Goal: Information Seeking & Learning: Learn about a topic

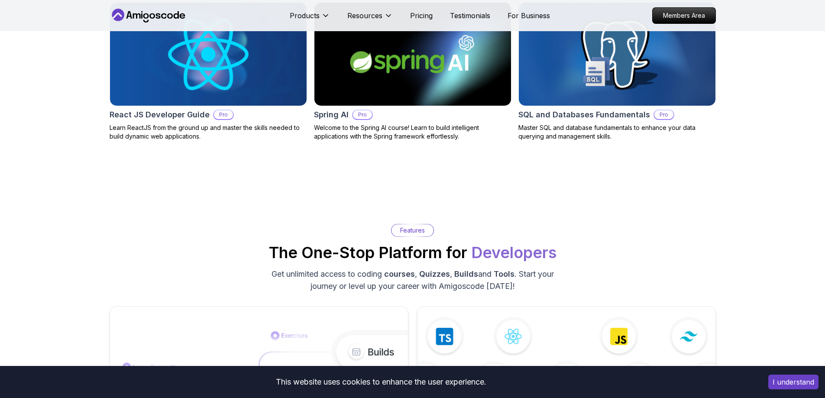
click at [796, 380] on button "I understand" at bounding box center [794, 382] width 50 height 15
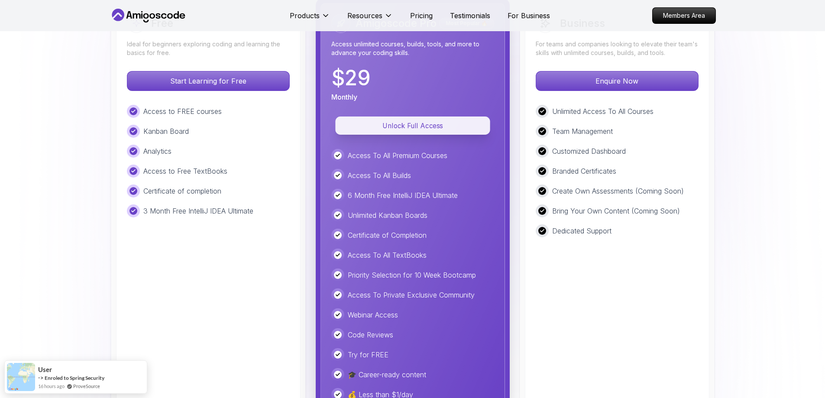
scroll to position [1949, 0]
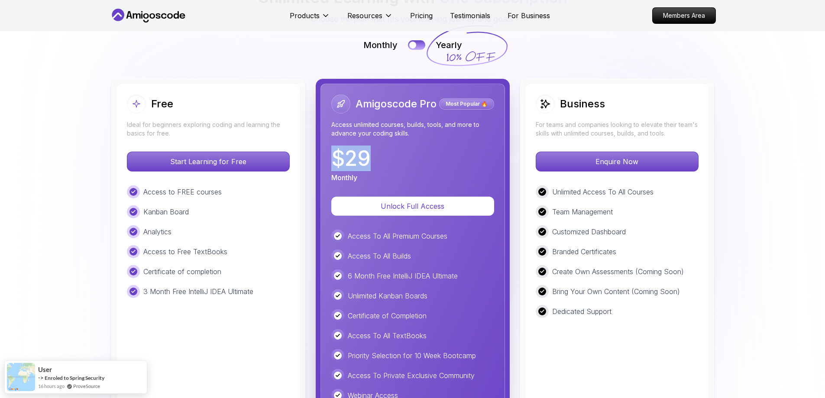
drag, startPoint x: 360, startPoint y: 149, endPoint x: 367, endPoint y: 147, distance: 7.1
click at [367, 148] on p "$ 29" at bounding box center [350, 158] width 39 height 21
click at [363, 149] on p "$ 29" at bounding box center [350, 158] width 39 height 21
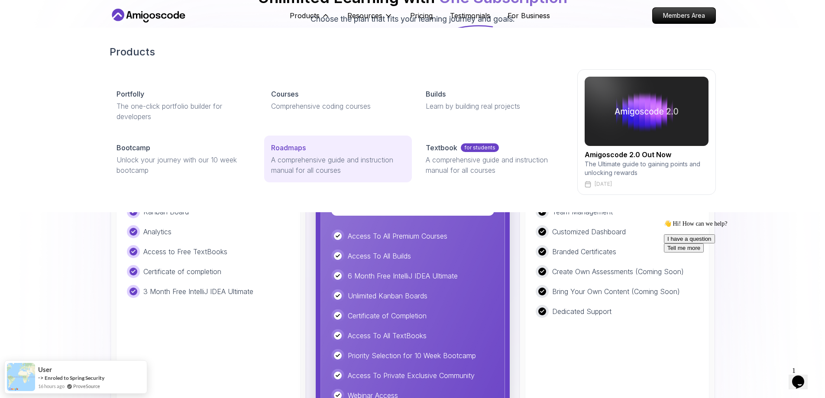
click at [347, 159] on p "A comprehensive guide and instruction manual for all courses" at bounding box center [338, 165] width 134 height 21
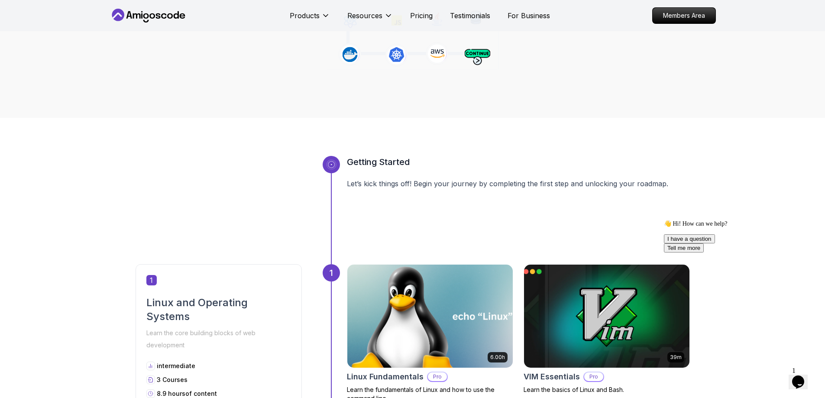
scroll to position [217, 0]
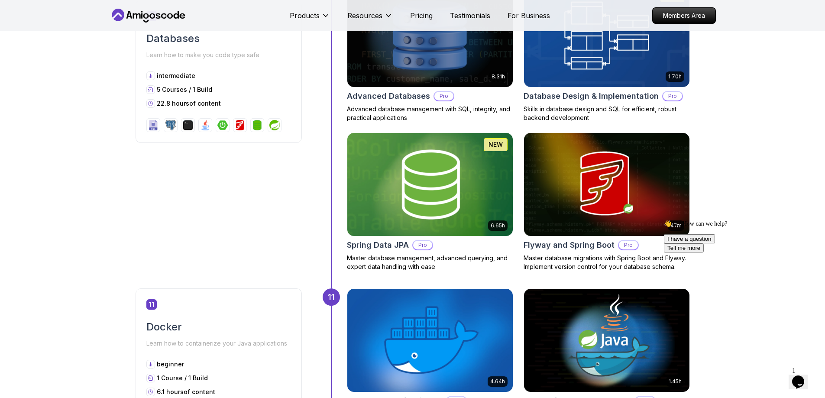
scroll to position [2423, 0]
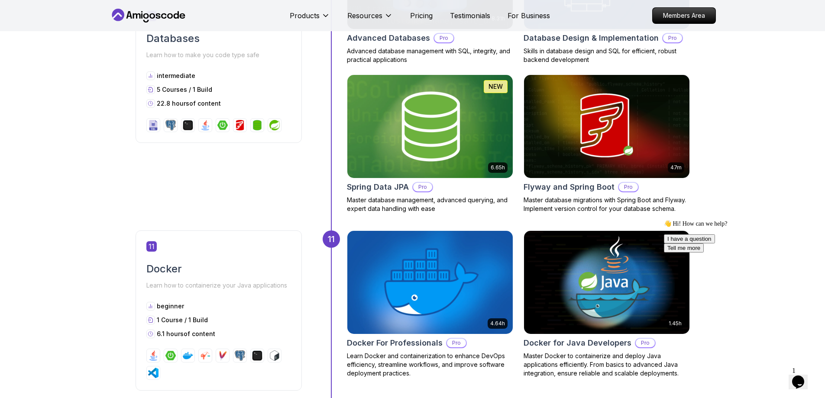
click at [664, 220] on icon "Chat attention grabber" at bounding box center [664, 220] width 0 height 0
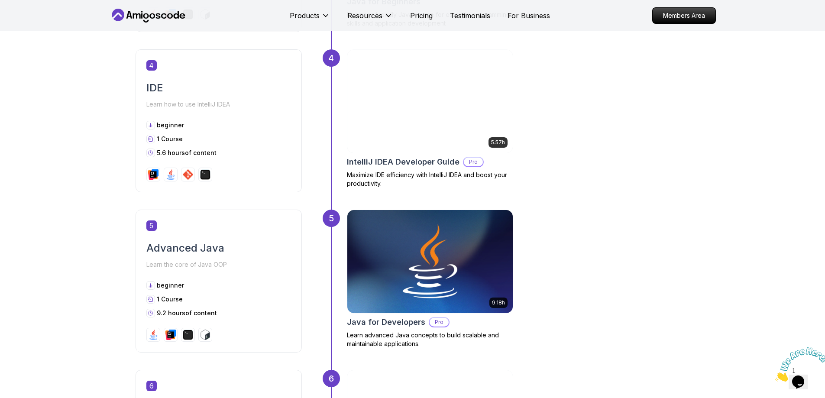
scroll to position [1033, 0]
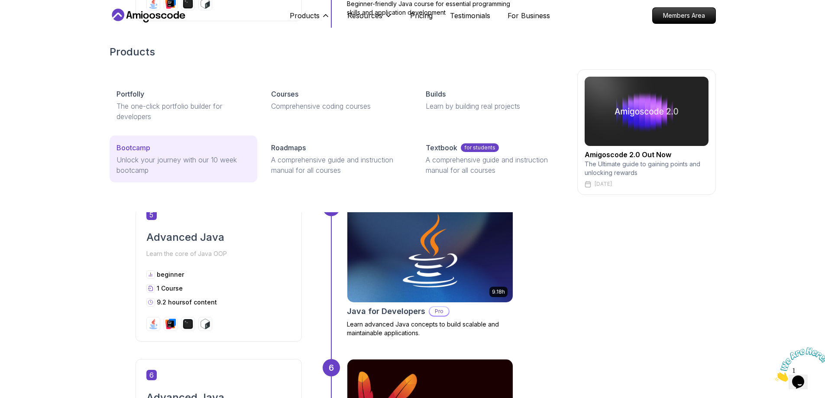
click at [188, 152] on div "Bootcamp" at bounding box center [184, 148] width 134 height 10
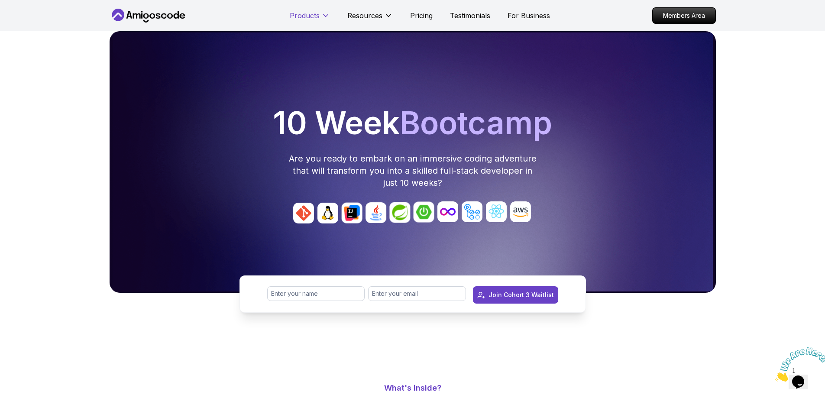
click at [314, 14] on p "Products" at bounding box center [305, 15] width 30 height 10
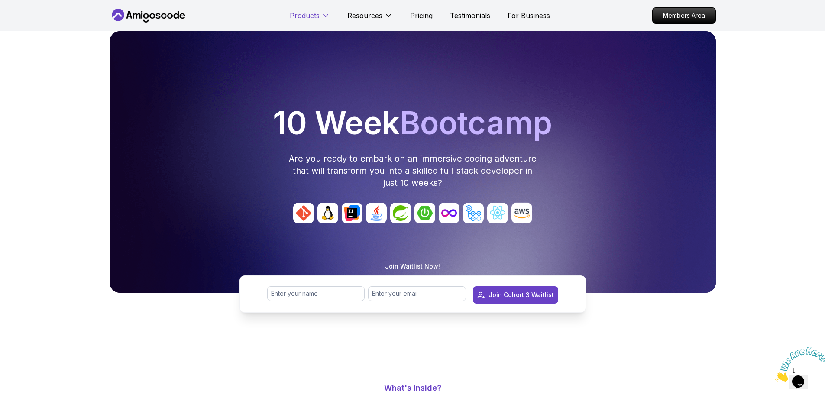
click at [315, 19] on p "Products" at bounding box center [305, 15] width 30 height 10
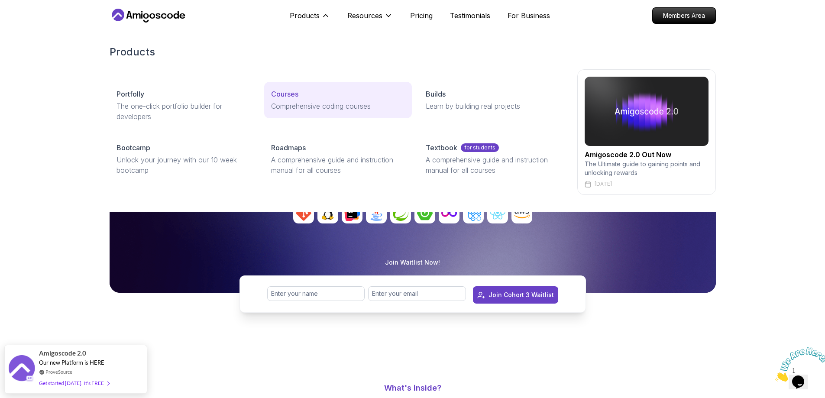
click at [288, 101] on p "Comprehensive coding courses" at bounding box center [338, 106] width 134 height 10
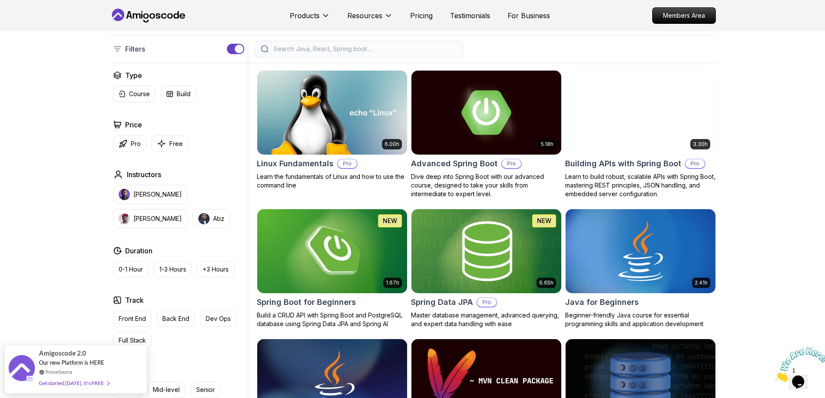
scroll to position [173, 0]
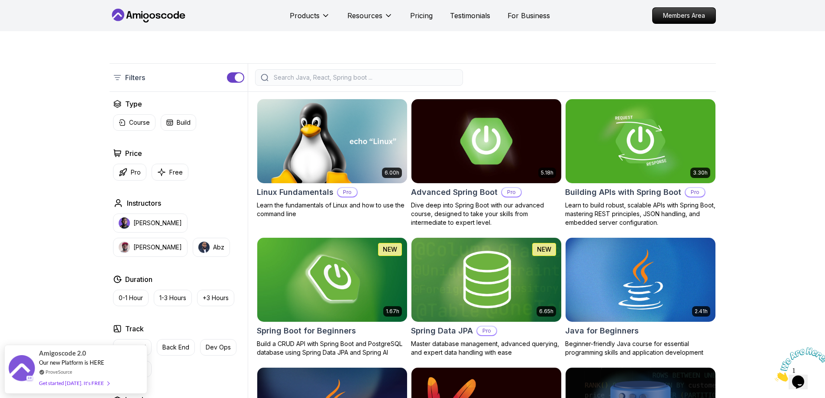
click at [448, 191] on h2 "Advanced Spring Boot" at bounding box center [454, 192] width 87 height 12
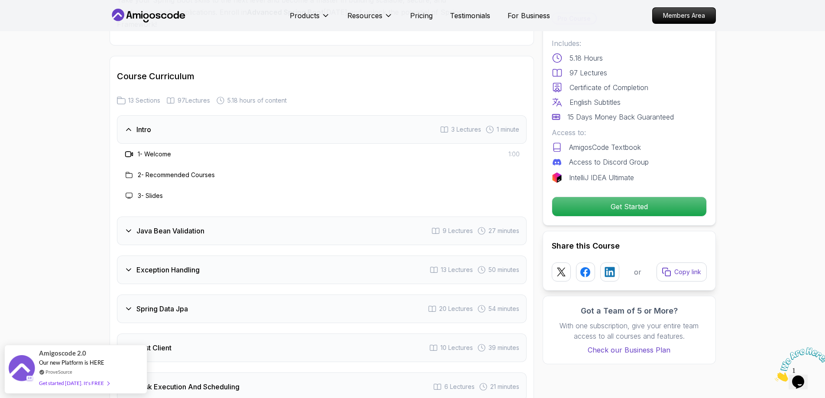
scroll to position [1213, 0]
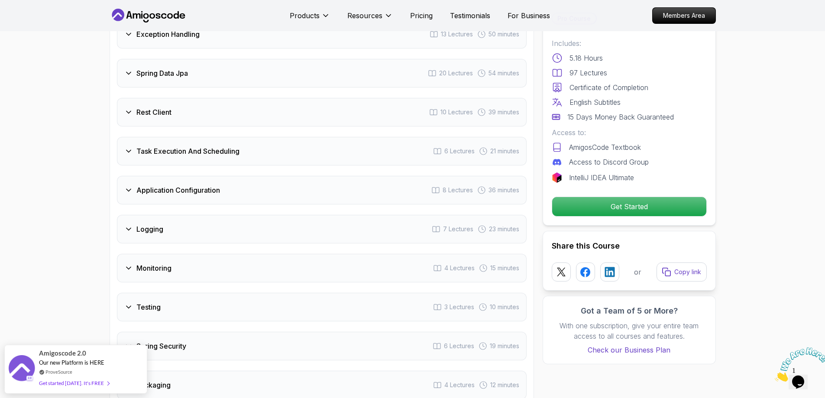
click at [182, 215] on div "Logging 7 Lectures 23 minutes" at bounding box center [322, 229] width 410 height 29
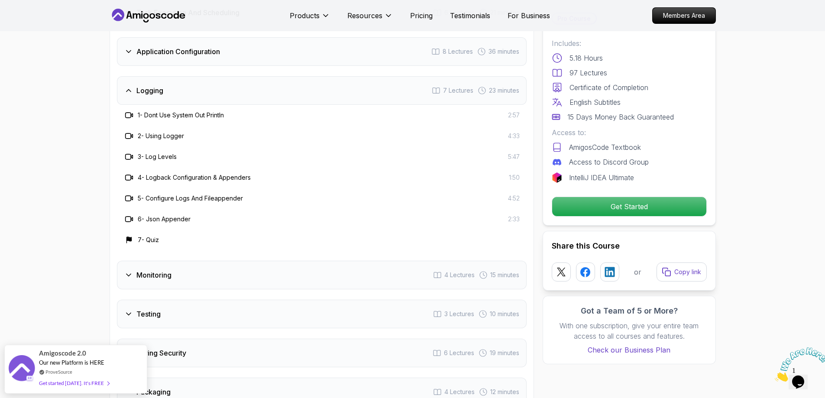
scroll to position [1454, 0]
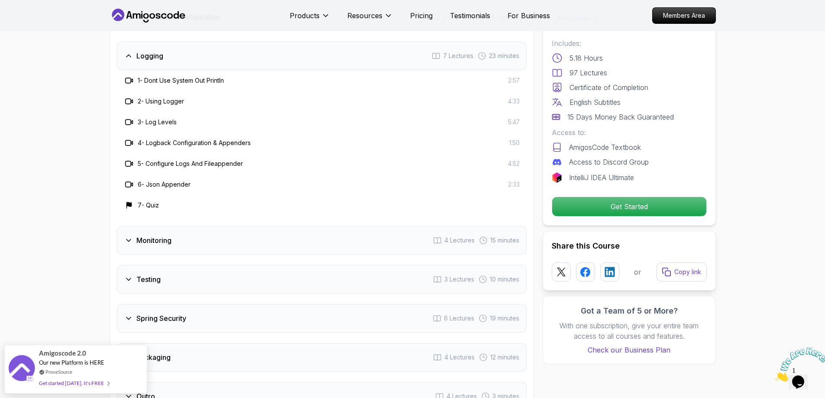
click at [170, 235] on h3 "Monitoring" at bounding box center [153, 240] width 35 height 10
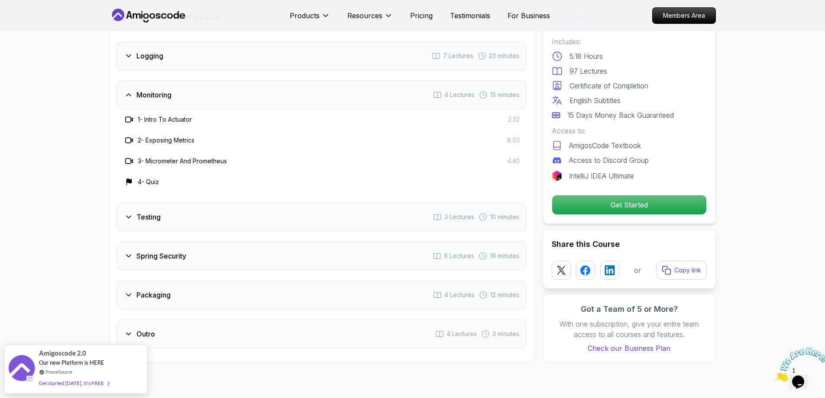
click at [179, 251] on h3 "Spring Security" at bounding box center [161, 256] width 50 height 10
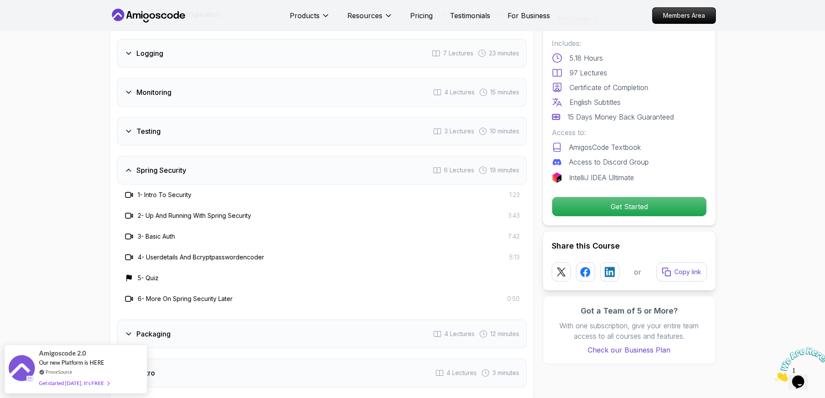
scroll to position [1584, 0]
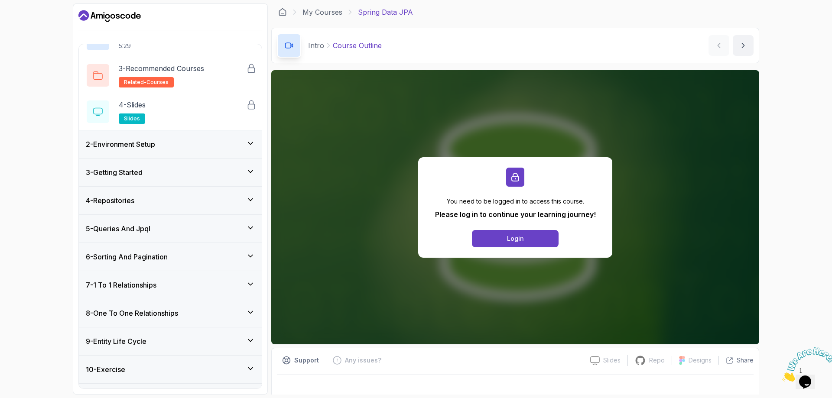
scroll to position [87, 0]
click at [139, 230] on h3 "5 - Queries And Jpql" at bounding box center [118, 229] width 65 height 10
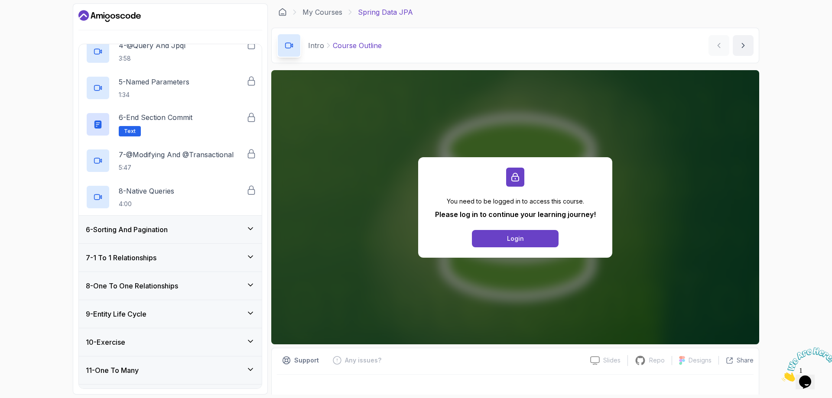
click at [143, 233] on h3 "6 - Sorting And Pagination" at bounding box center [127, 229] width 82 height 10
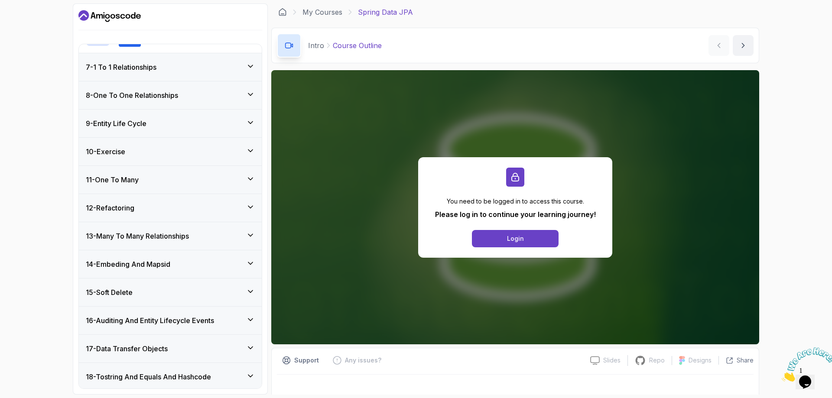
scroll to position [428, 0]
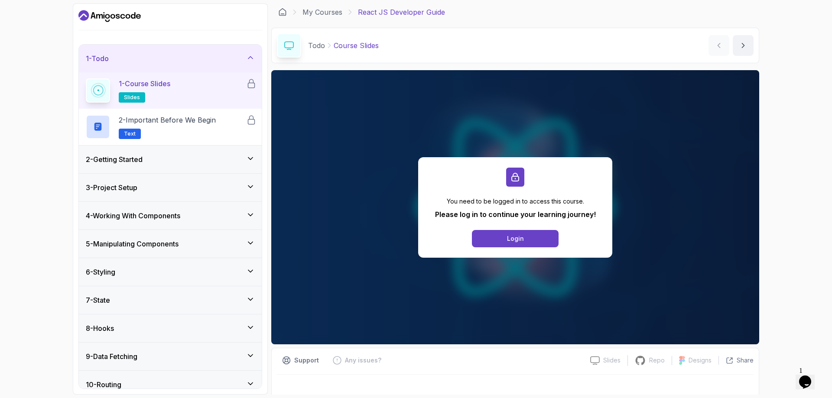
click at [217, 157] on div "2 - Getting Started" at bounding box center [170, 159] width 169 height 10
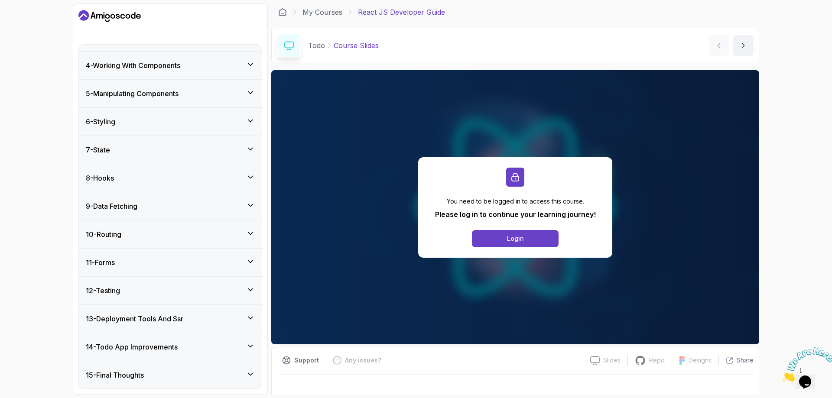
scroll to position [260, 0]
click at [157, 129] on div "6 - Styling" at bounding box center [170, 121] width 183 height 28
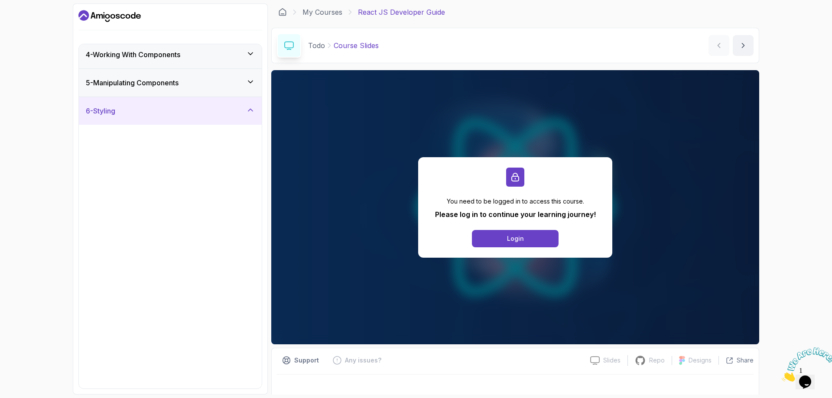
scroll to position [78, 0]
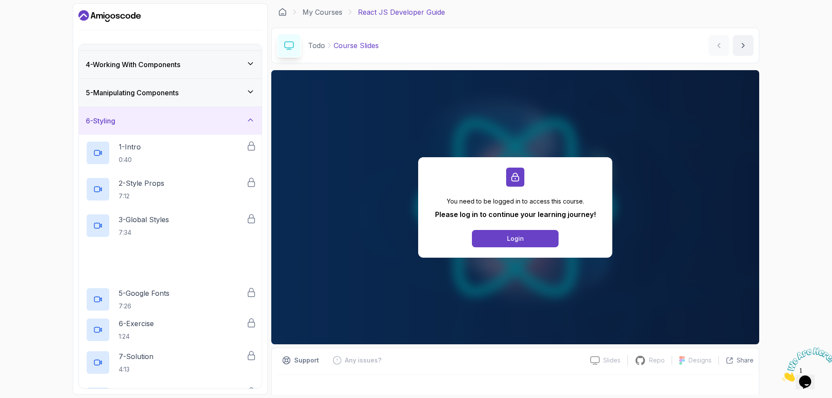
click at [160, 130] on div "6 - Styling" at bounding box center [170, 121] width 183 height 28
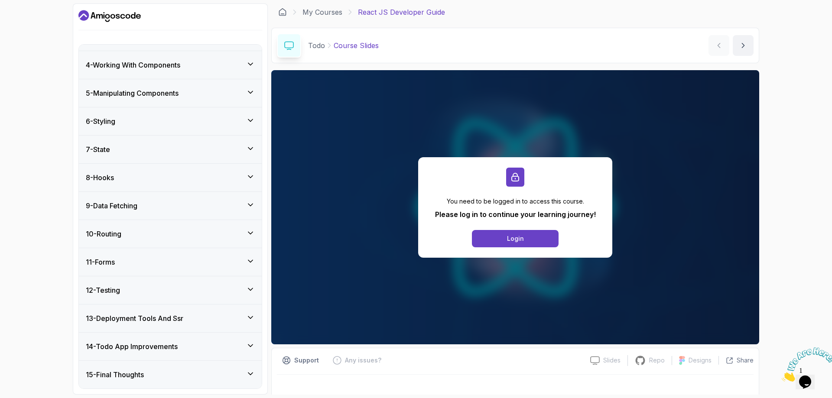
click at [165, 90] on h3 "5 - Manipulating Components" at bounding box center [132, 93] width 93 height 10
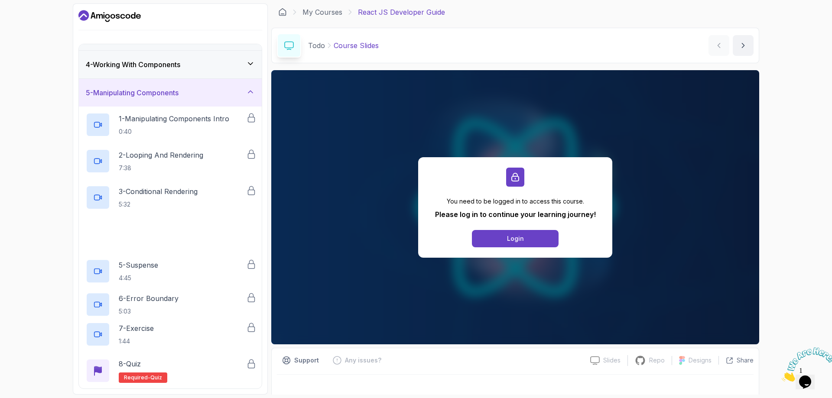
click at [165, 90] on h3 "5 - Manipulating Components" at bounding box center [132, 93] width 93 height 10
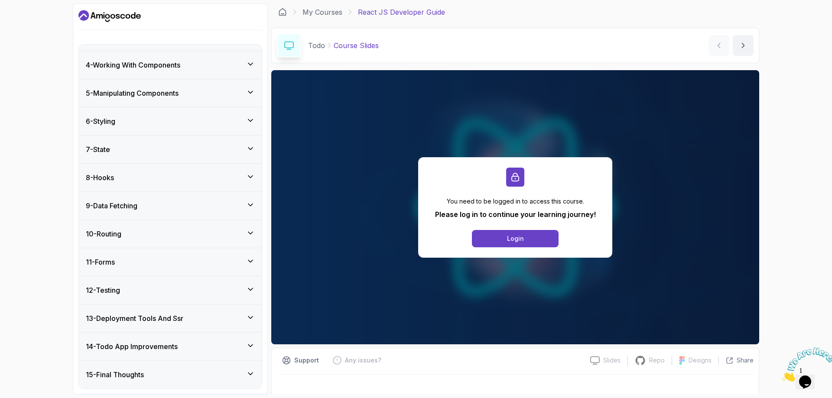
click at [147, 198] on div "9 - Data Fetching" at bounding box center [170, 206] width 183 height 28
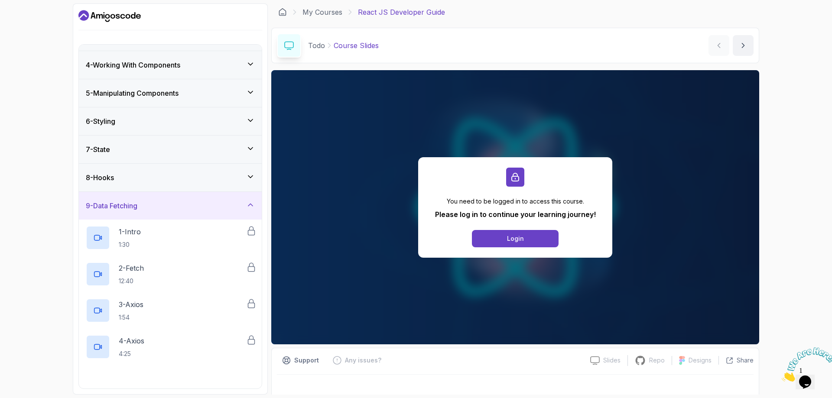
click at [147, 198] on div "9 - Data Fetching" at bounding box center [170, 206] width 183 height 28
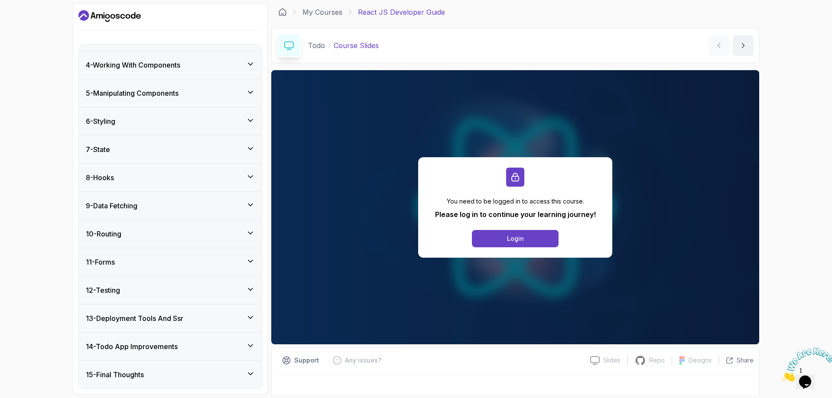
click at [162, 255] on div "11 - Forms" at bounding box center [170, 262] width 183 height 28
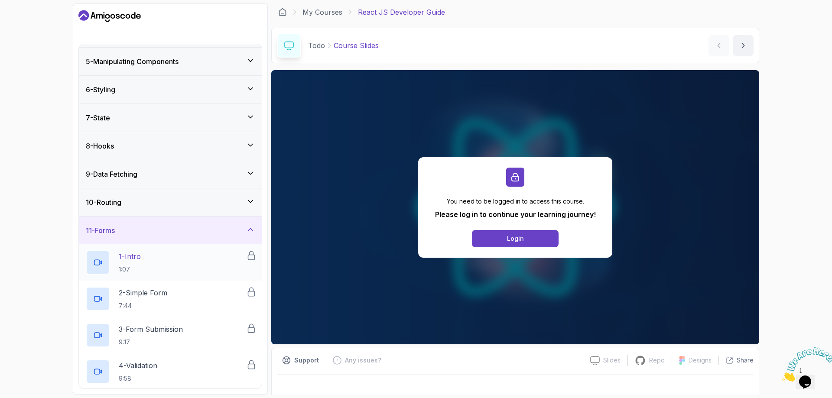
scroll to position [109, 0]
click at [162, 239] on div "11 - Forms" at bounding box center [170, 231] width 183 height 28
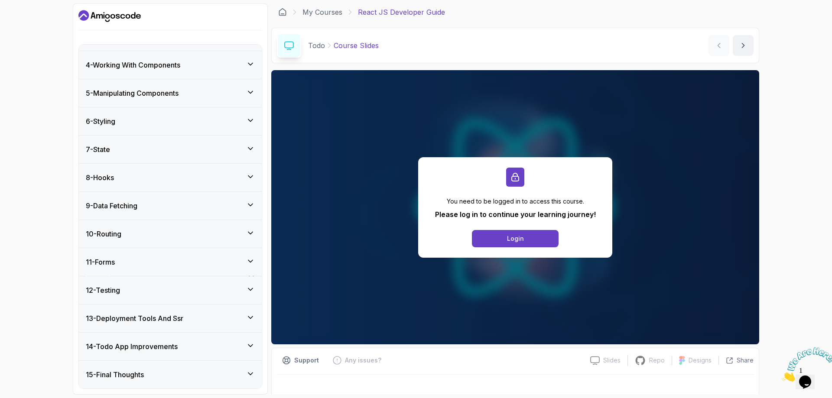
scroll to position [78, 0]
click at [154, 237] on div "10 - Routing" at bounding box center [170, 234] width 169 height 10
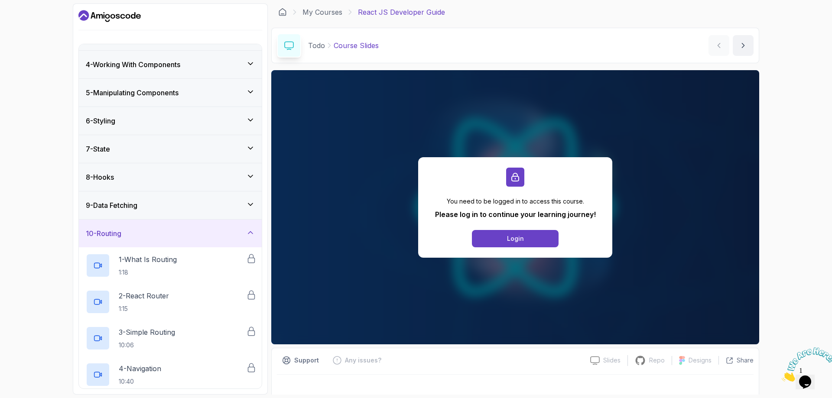
click at [154, 237] on div "10 - Routing" at bounding box center [170, 233] width 169 height 10
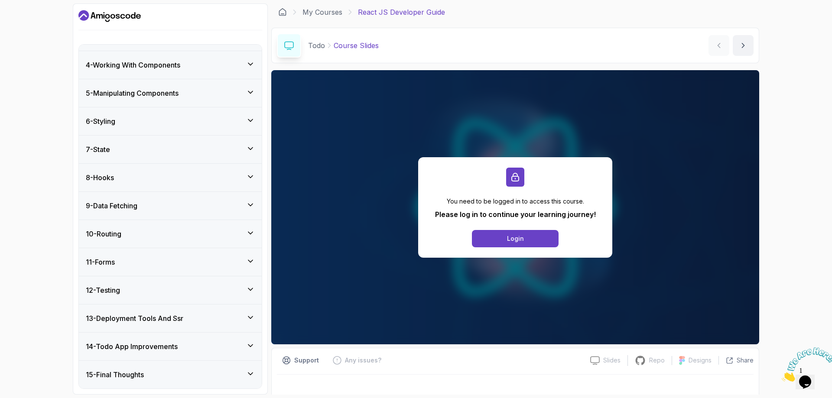
click at [167, 368] on div "15 - Final Thoughts" at bounding box center [170, 375] width 183 height 28
click at [166, 368] on div "15 - Final Thoughts" at bounding box center [170, 375] width 183 height 28
click at [169, 349] on h3 "14 - Todo App Improvements" at bounding box center [132, 346] width 92 height 10
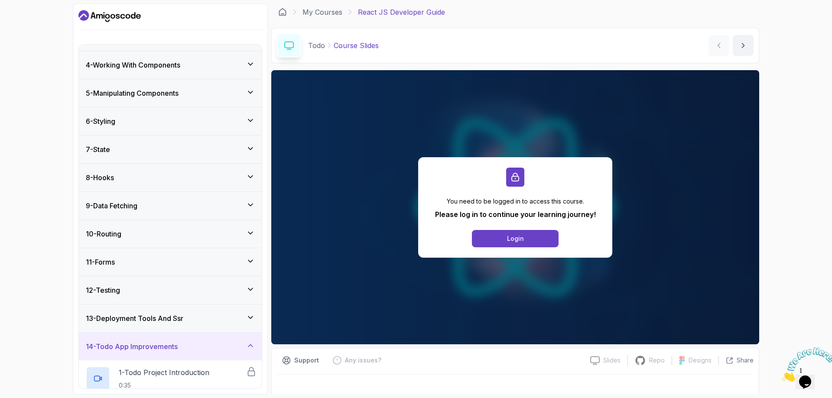
click at [171, 315] on h3 "13 - Deployment Tools And Ssr" at bounding box center [134, 318] width 97 height 10
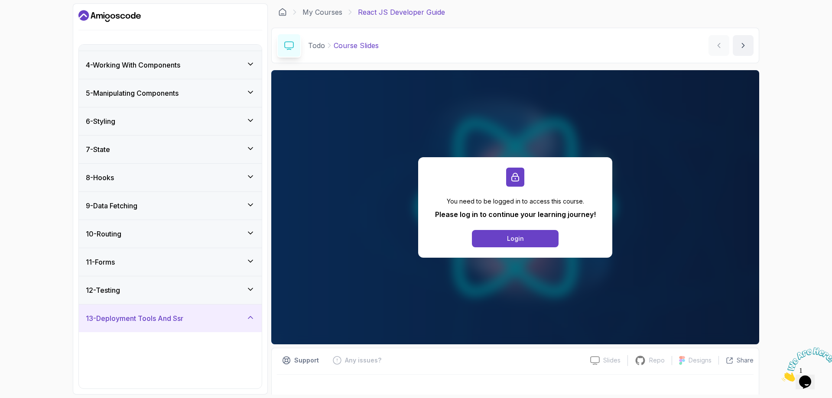
click at [171, 315] on h3 "13 - Deployment Tools And Ssr" at bounding box center [134, 318] width 97 height 10
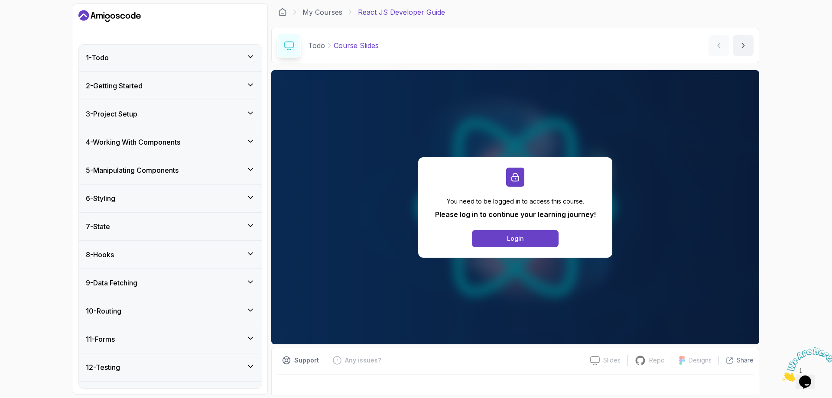
scroll to position [0, 0]
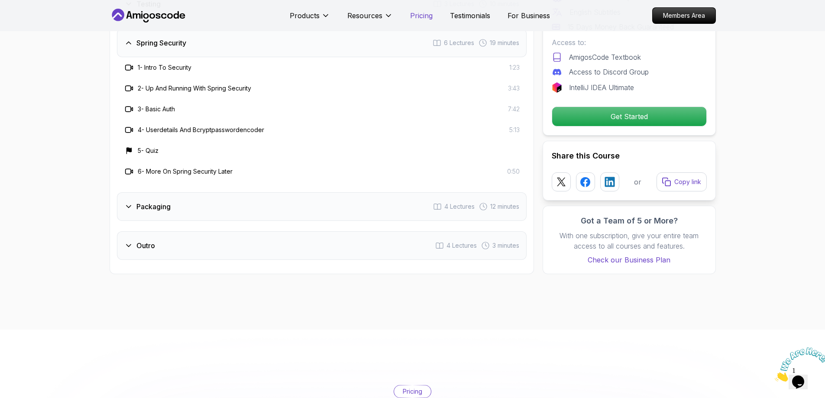
click at [425, 12] on p "Pricing" at bounding box center [421, 15] width 23 height 10
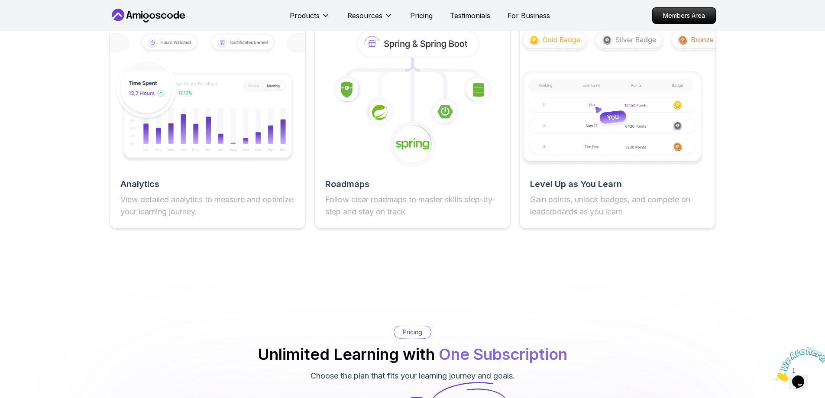
scroll to position [1992, 0]
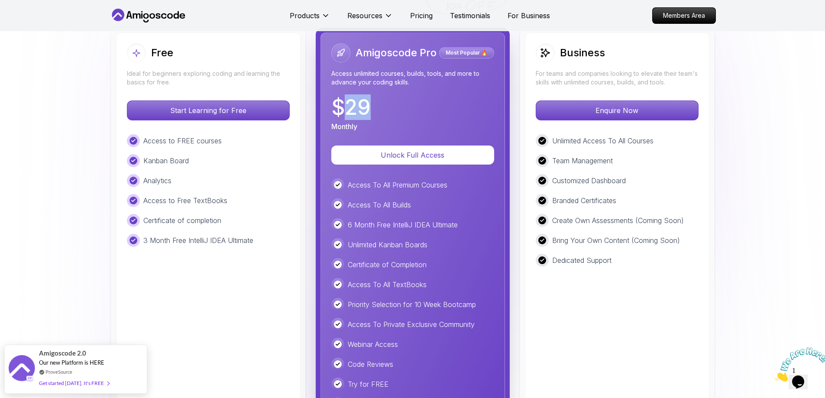
drag, startPoint x: 350, startPoint y: 111, endPoint x: 365, endPoint y: 110, distance: 14.8
click at [365, 110] on p "$ 29" at bounding box center [350, 107] width 39 height 21
click at [364, 110] on p "$ 29" at bounding box center [350, 107] width 39 height 21
drag, startPoint x: 371, startPoint y: 110, endPoint x: 347, endPoint y: 111, distance: 23.8
click at [347, 111] on div "$ 29 Monthly" at bounding box center [412, 114] width 163 height 35
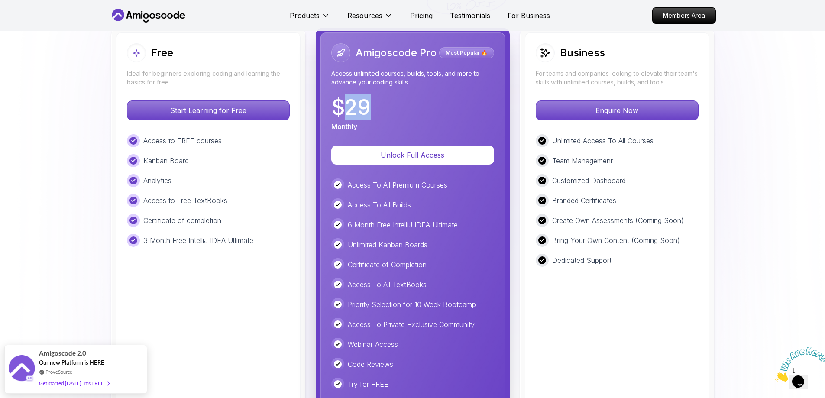
click at [347, 111] on p "$ 29" at bounding box center [350, 107] width 39 height 21
drag, startPoint x: 347, startPoint y: 111, endPoint x: 366, endPoint y: 112, distance: 19.1
click at [366, 112] on p "$ 29" at bounding box center [350, 107] width 39 height 21
drag, startPoint x: 376, startPoint y: 113, endPoint x: 347, endPoint y: 111, distance: 29.1
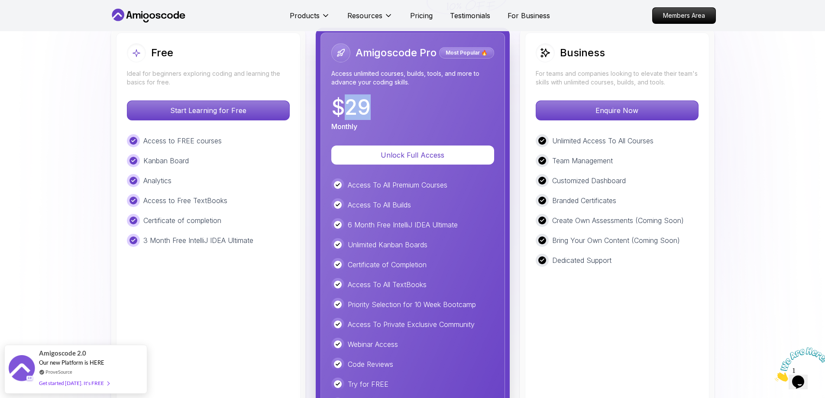
click at [347, 111] on div "$ 29 Monthly" at bounding box center [412, 114] width 163 height 35
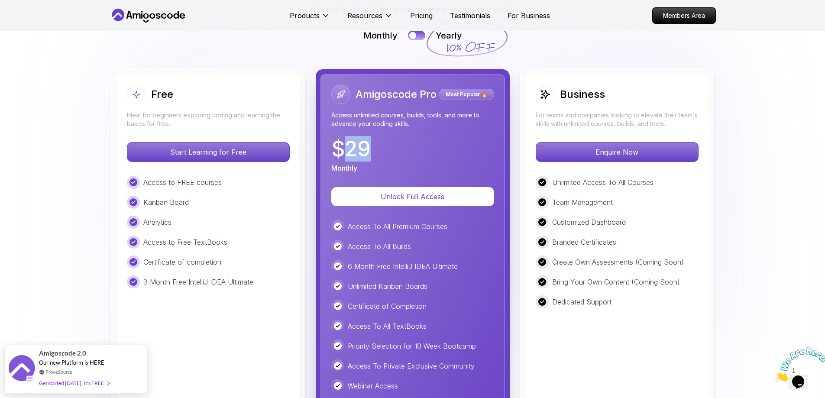
scroll to position [1949, 0]
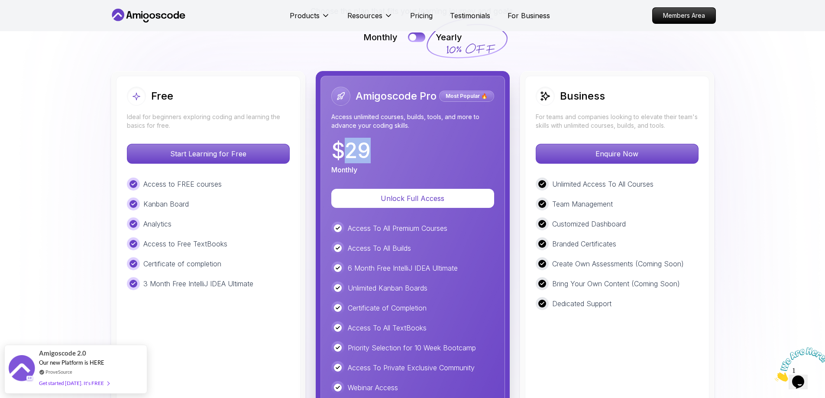
click at [359, 139] on div "Amigoscode Pro Most Popular 🔥 Access unlimited courses, builds, tools, and more…" at bounding box center [412, 131] width 163 height 88
drag, startPoint x: 354, startPoint y: 155, endPoint x: 378, endPoint y: 156, distance: 23.4
click at [378, 156] on div "$ 29 Monthly" at bounding box center [412, 157] width 163 height 35
drag, startPoint x: 378, startPoint y: 156, endPoint x: 376, endPoint y: 146, distance: 10.1
click at [378, 156] on div "$ 29 Monthly" at bounding box center [412, 157] width 163 height 35
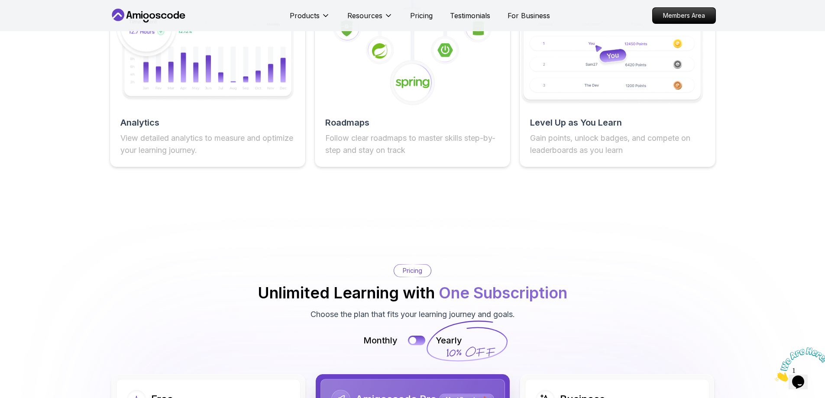
scroll to position [1905, 0]
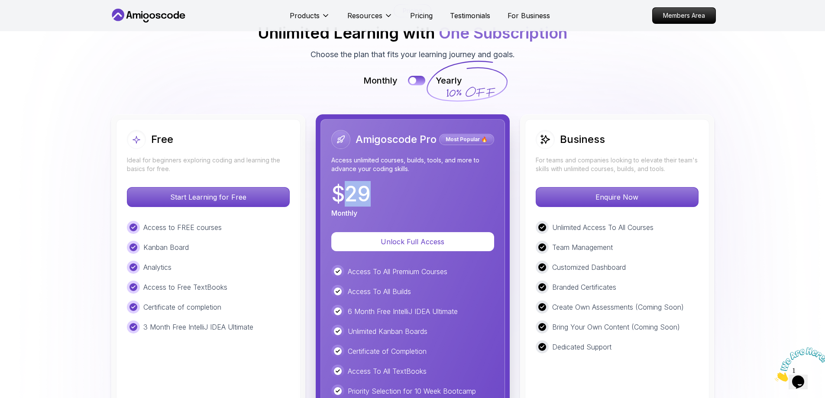
drag, startPoint x: 349, startPoint y: 202, endPoint x: 381, endPoint y: 202, distance: 32.1
click at [381, 202] on div "$ 29 Monthly" at bounding box center [412, 201] width 163 height 35
click at [370, 191] on p "$ 29" at bounding box center [350, 194] width 39 height 21
drag, startPoint x: 352, startPoint y: 195, endPoint x: 367, endPoint y: 195, distance: 15.6
click at [367, 195] on p "$ 29" at bounding box center [350, 194] width 39 height 21
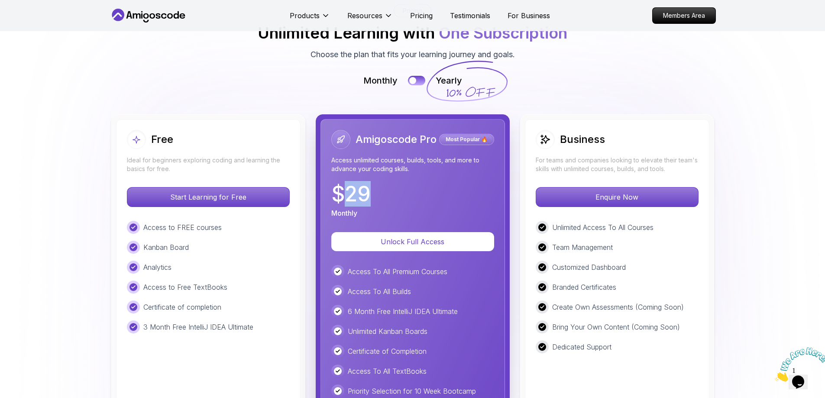
click at [363, 191] on p "$ 29" at bounding box center [350, 194] width 39 height 21
click at [347, 193] on p "$ 29" at bounding box center [350, 194] width 39 height 21
drag, startPoint x: 346, startPoint y: 196, endPoint x: 389, endPoint y: 196, distance: 42.9
click at [389, 196] on div "$ 29 Monthly" at bounding box center [412, 201] width 163 height 35
click at [382, 195] on div "$ 29 Monthly" at bounding box center [412, 201] width 163 height 35
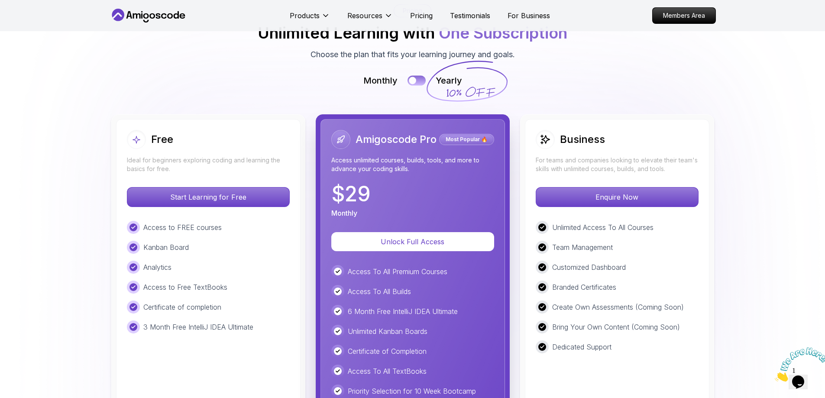
click at [415, 84] on div at bounding box center [412, 80] width 7 height 7
click at [415, 86] on button at bounding box center [417, 81] width 18 height 10
click at [415, 84] on div at bounding box center [412, 80] width 7 height 7
click at [415, 86] on button at bounding box center [417, 81] width 18 height 10
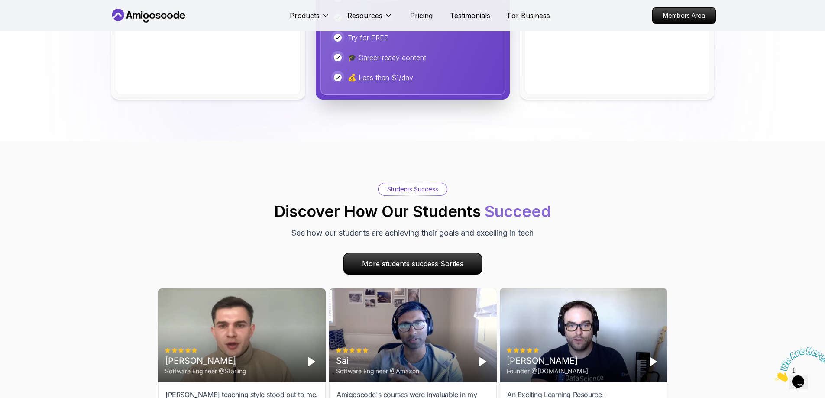
scroll to position [2035, 0]
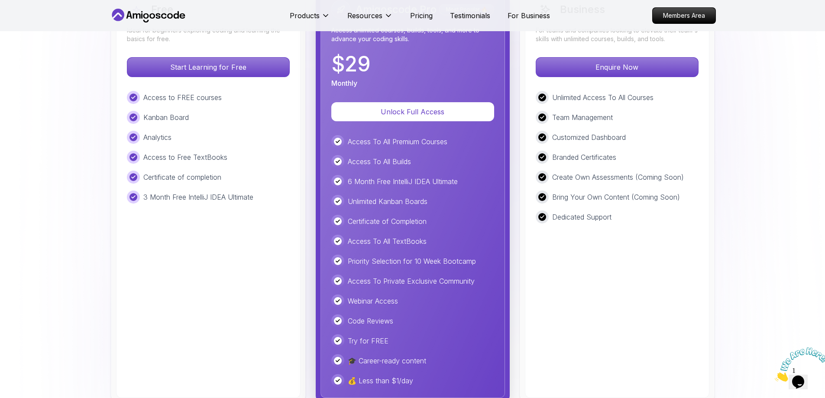
click at [166, 16] on icon at bounding box center [149, 16] width 78 height 14
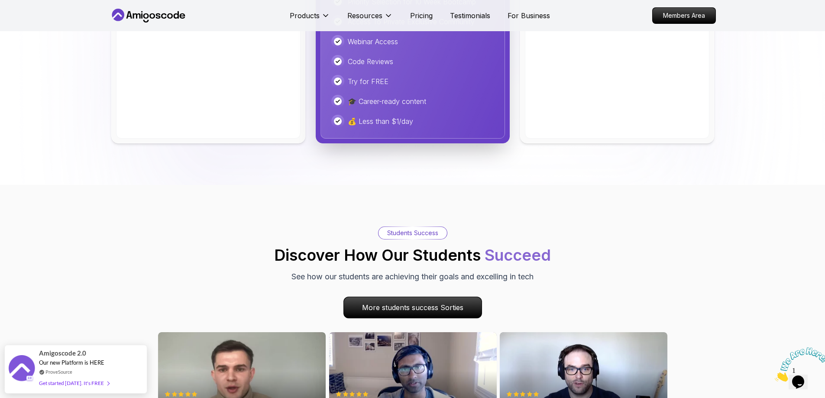
scroll to position [2296, 0]
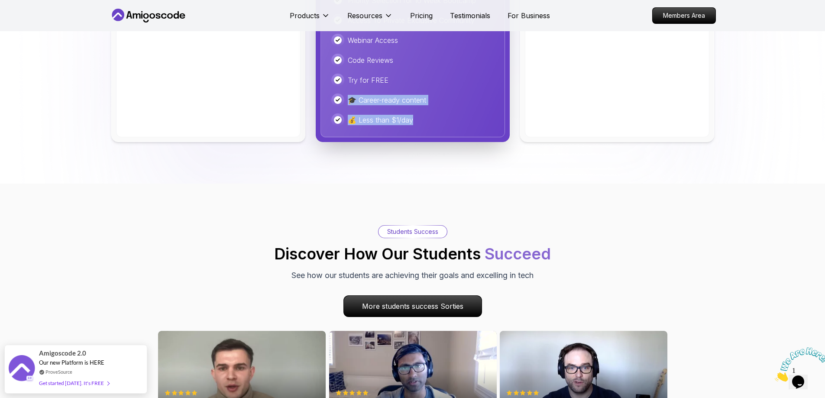
drag, startPoint x: 423, startPoint y: 128, endPoint x: 349, endPoint y: 102, distance: 78.8
click at [349, 102] on div "Access To All Premium Courses Access To All Builds 6 Month Free IntelliJ IDEA U…" at bounding box center [412, 0] width 163 height 252
click at [411, 115] on div "Access To All Premium Courses Access To All Builds 6 Month Free IntelliJ IDEA U…" at bounding box center [412, 0] width 163 height 252
drag, startPoint x: 435, startPoint y: 109, endPoint x: 352, endPoint y: 109, distance: 82.3
click at [352, 107] on div "🎓 Career-ready content" at bounding box center [412, 100] width 163 height 13
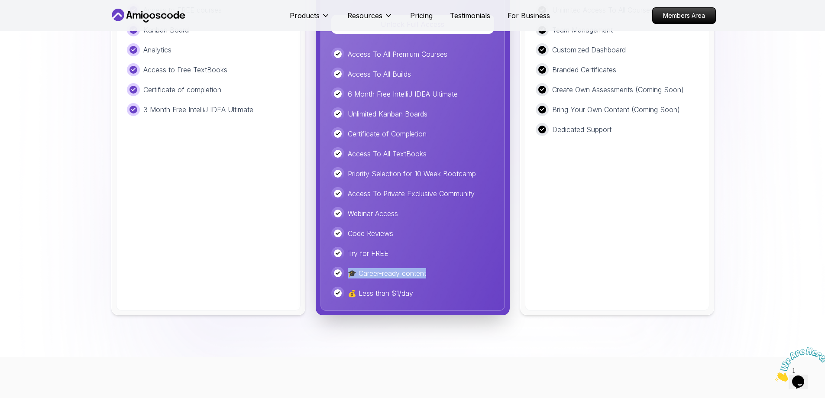
scroll to position [2166, 0]
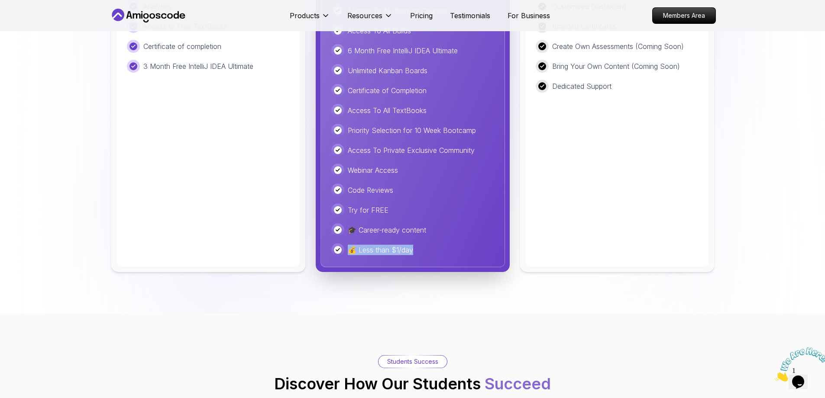
drag, startPoint x: 417, startPoint y: 259, endPoint x: 350, endPoint y: 258, distance: 67.2
click at [350, 256] on div "💰 Less than $1/day" at bounding box center [412, 249] width 163 height 13
click at [381, 255] on p "💰 Less than $1/day" at bounding box center [380, 250] width 65 height 10
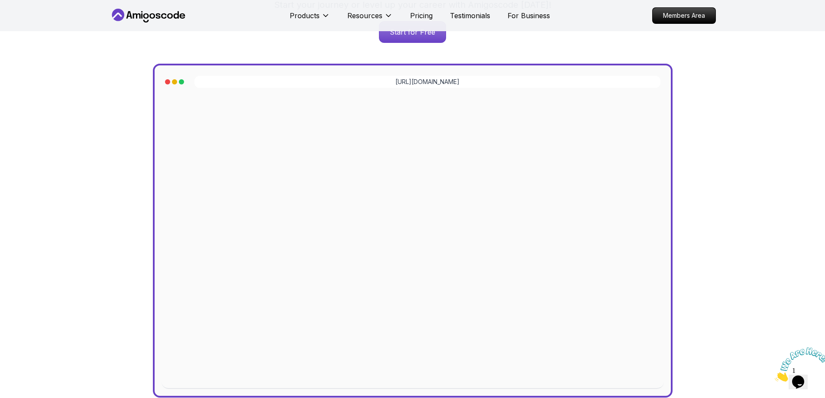
scroll to position [0, 0]
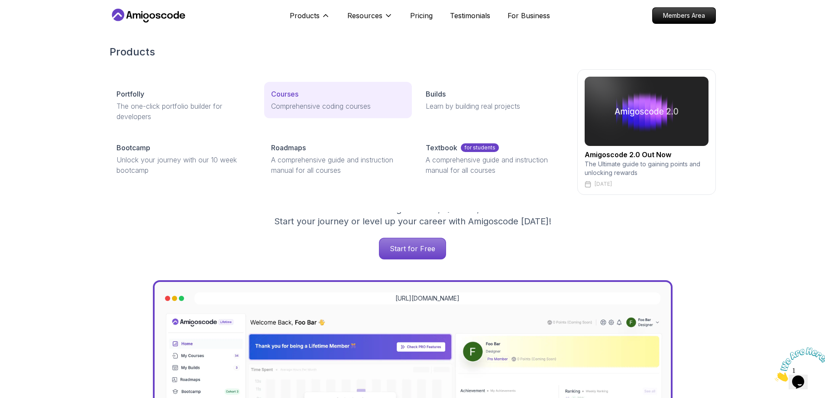
click at [326, 91] on div "Courses" at bounding box center [338, 94] width 134 height 10
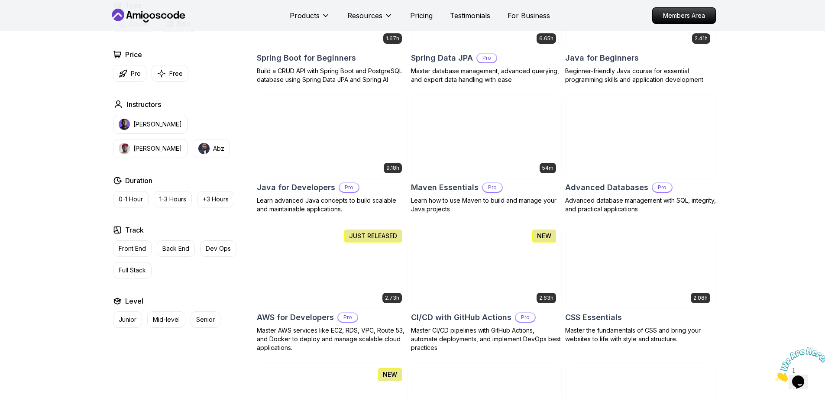
scroll to position [390, 0]
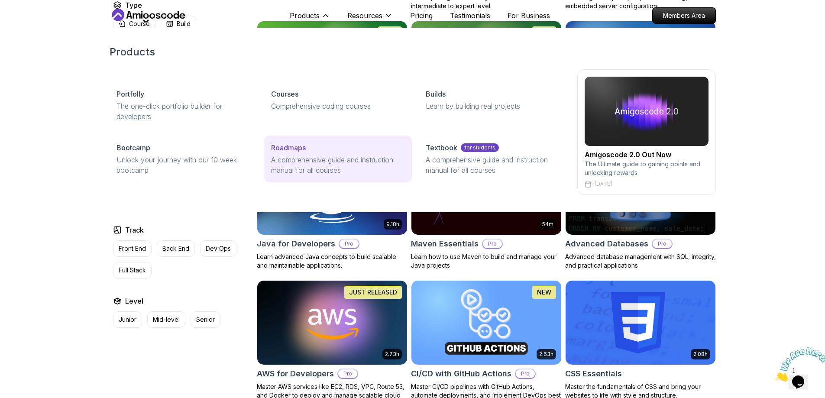
click at [325, 148] on div "Roadmaps" at bounding box center [338, 148] width 134 height 10
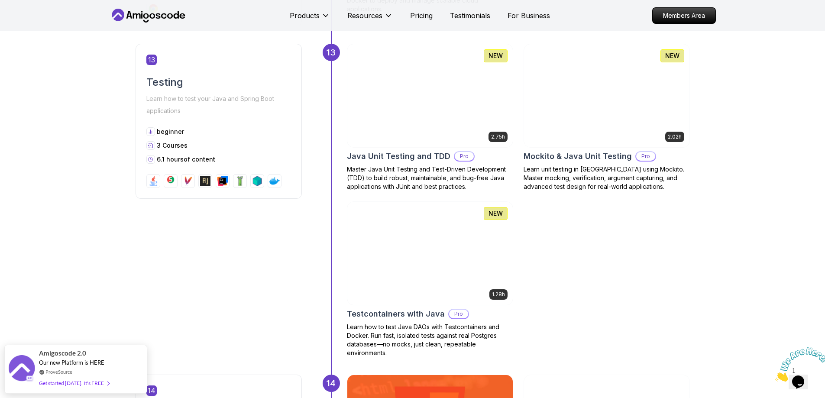
scroll to position [3292, 0]
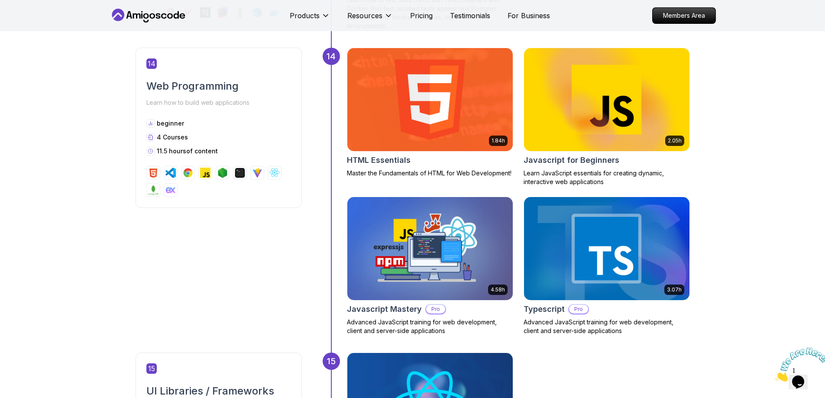
click at [437, 281] on img at bounding box center [430, 249] width 174 height 108
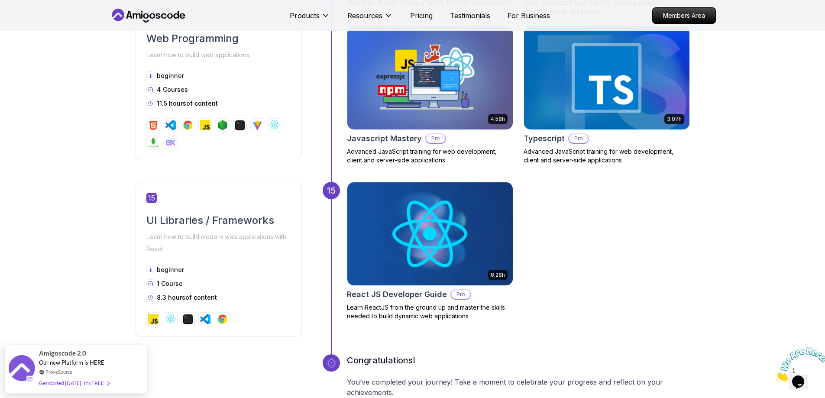
scroll to position [3249, 0]
